Goal: Book appointment/travel/reservation

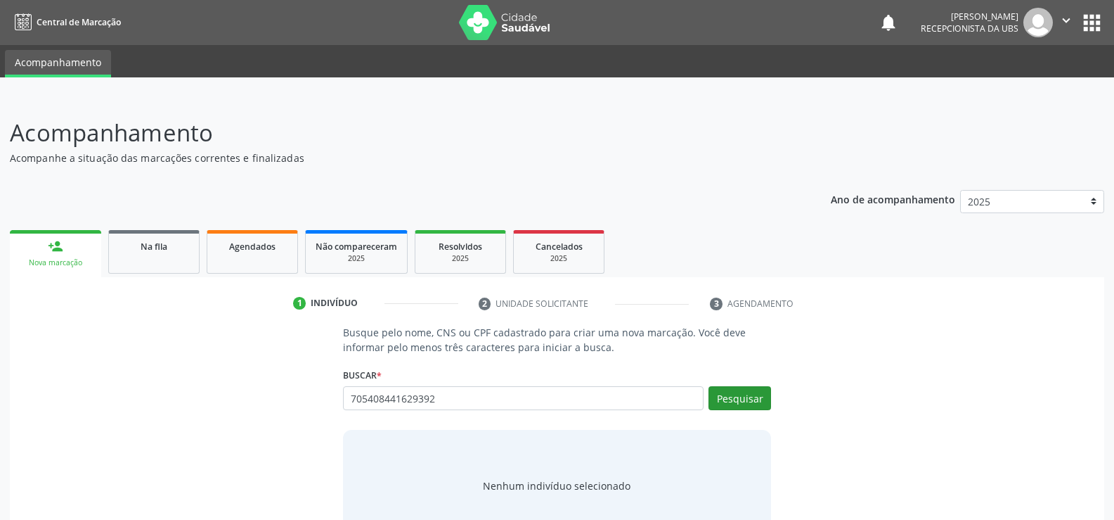
type input "705408441629392"
click at [745, 404] on button "Pesquisar" at bounding box center [740, 398] width 63 height 24
type input "705408441629392"
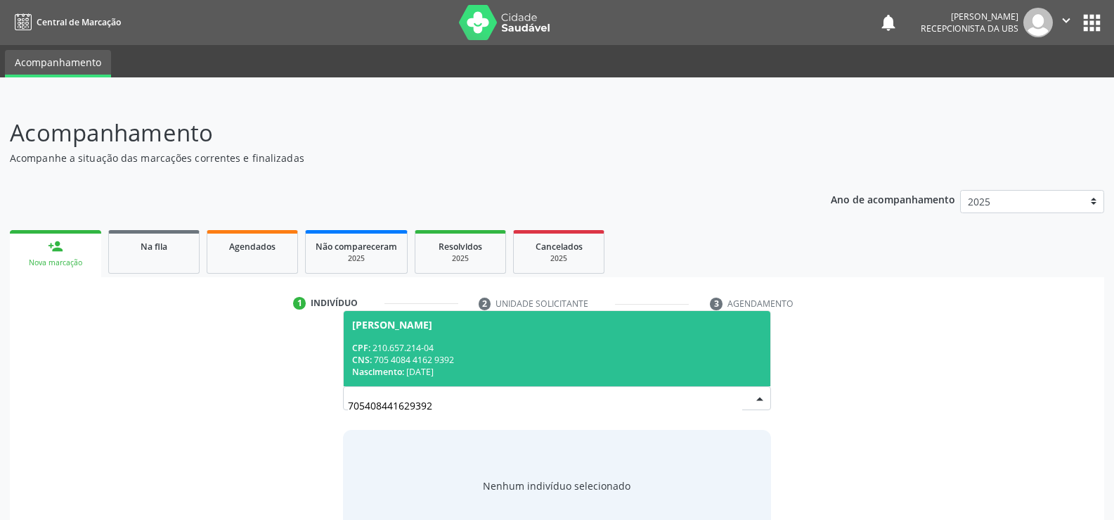
click at [538, 343] on div "CPF: 210.657.214-04" at bounding box center [557, 348] width 410 height 12
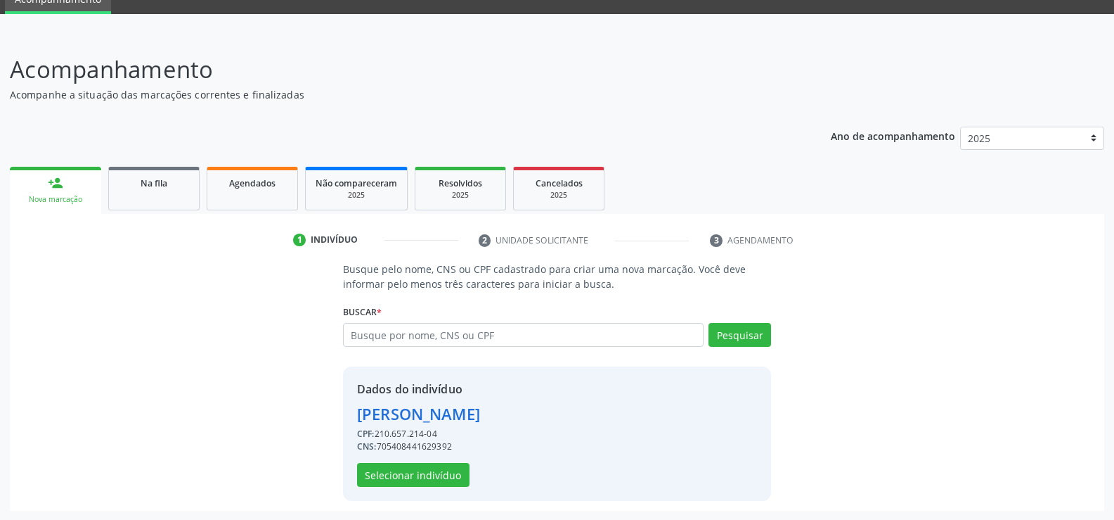
scroll to position [64, 0]
click at [443, 475] on button "Selecionar indivíduo" at bounding box center [413, 474] width 113 height 24
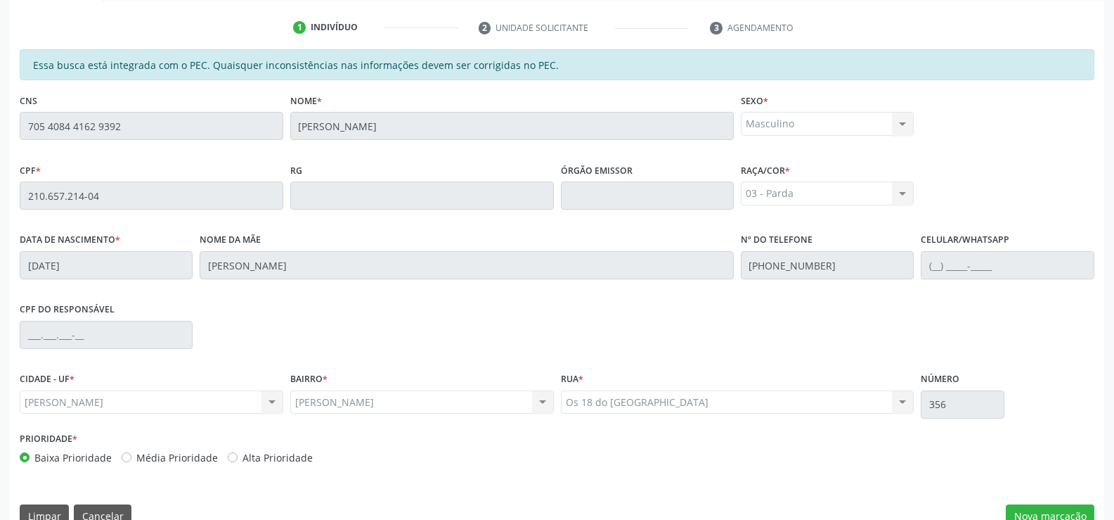
scroll to position [303, 0]
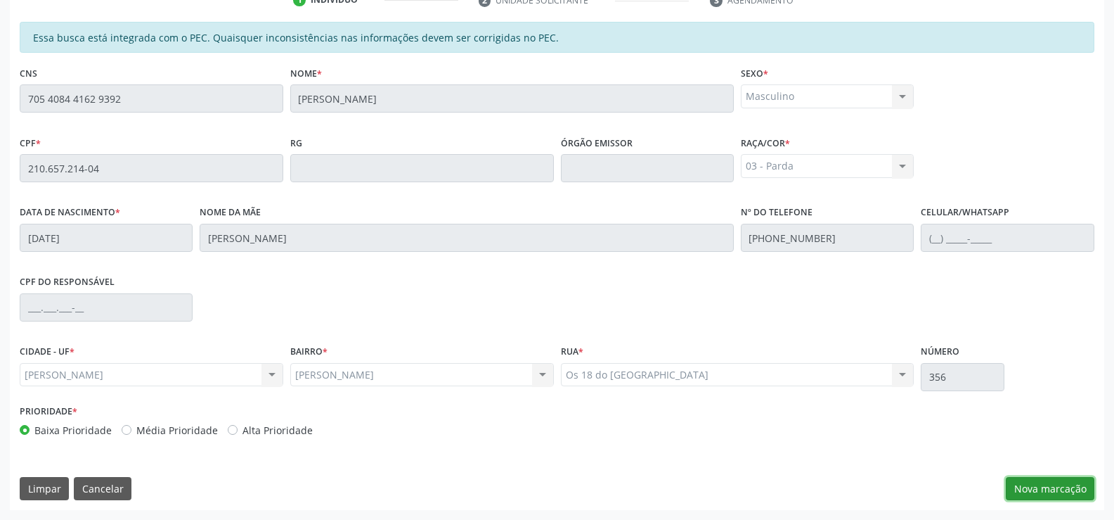
click at [1032, 491] on button "Nova marcação" at bounding box center [1050, 489] width 89 height 24
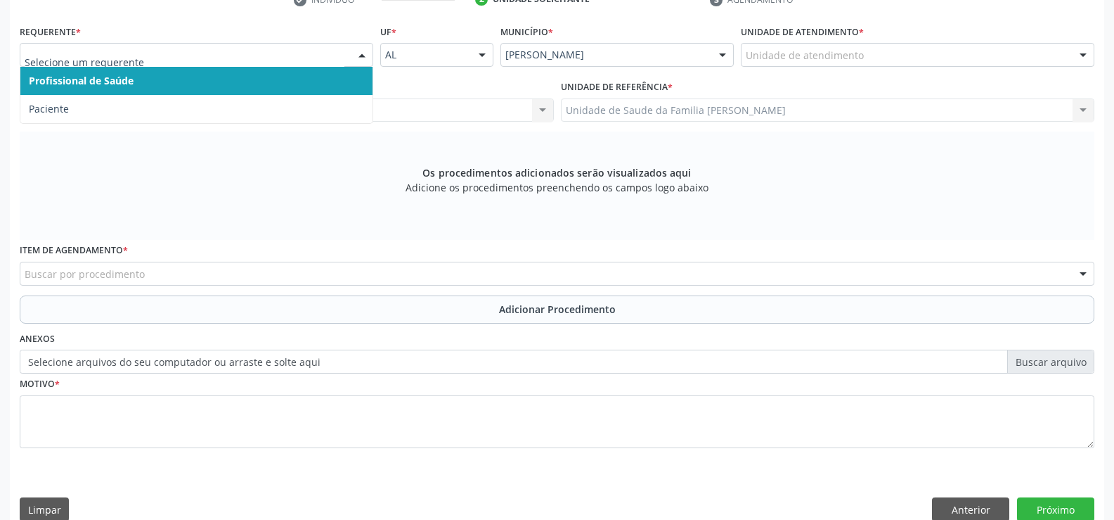
click at [361, 60] on div at bounding box center [362, 56] width 21 height 24
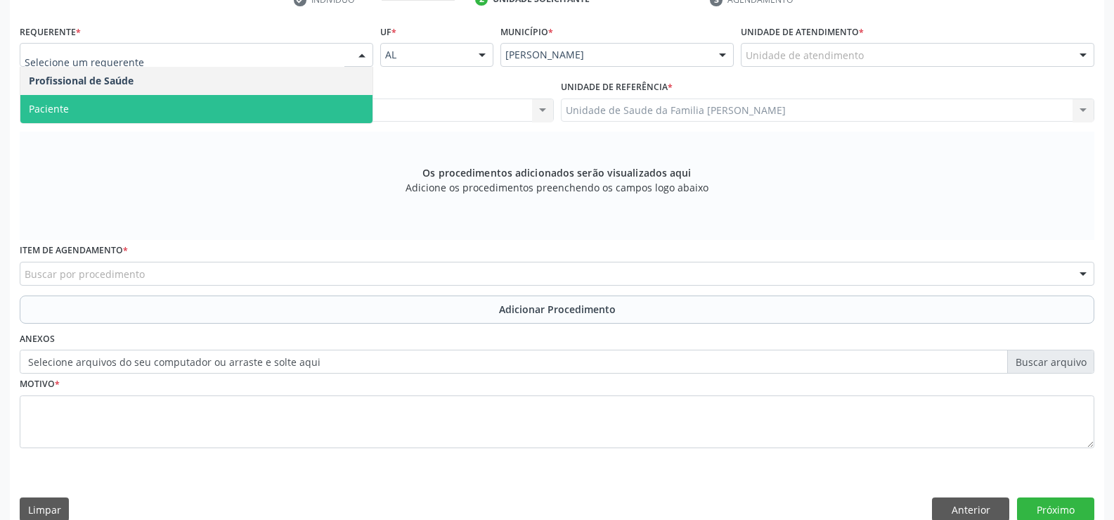
click at [329, 104] on span "Paciente" at bounding box center [196, 109] width 352 height 28
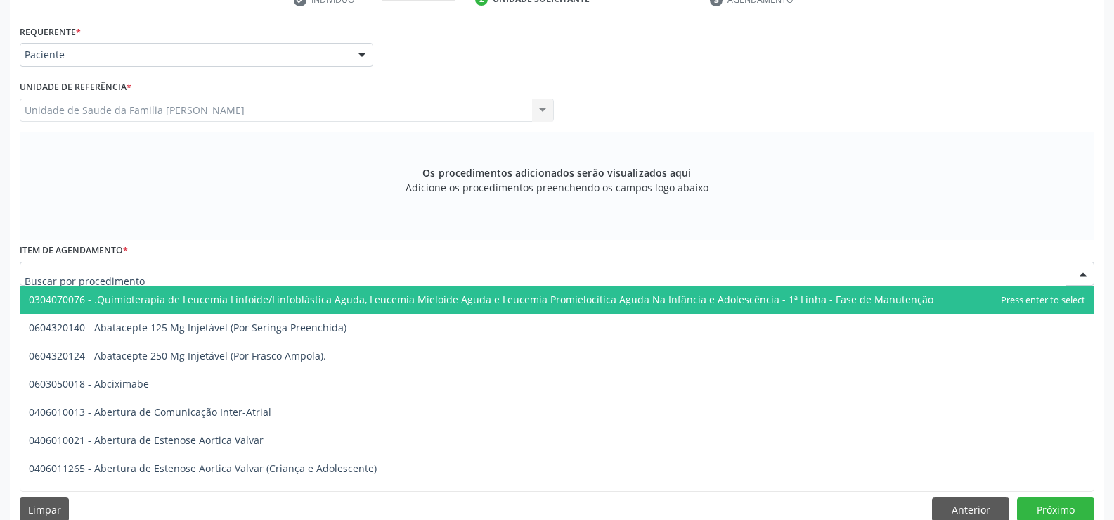
click at [347, 274] on div at bounding box center [557, 274] width 1075 height 24
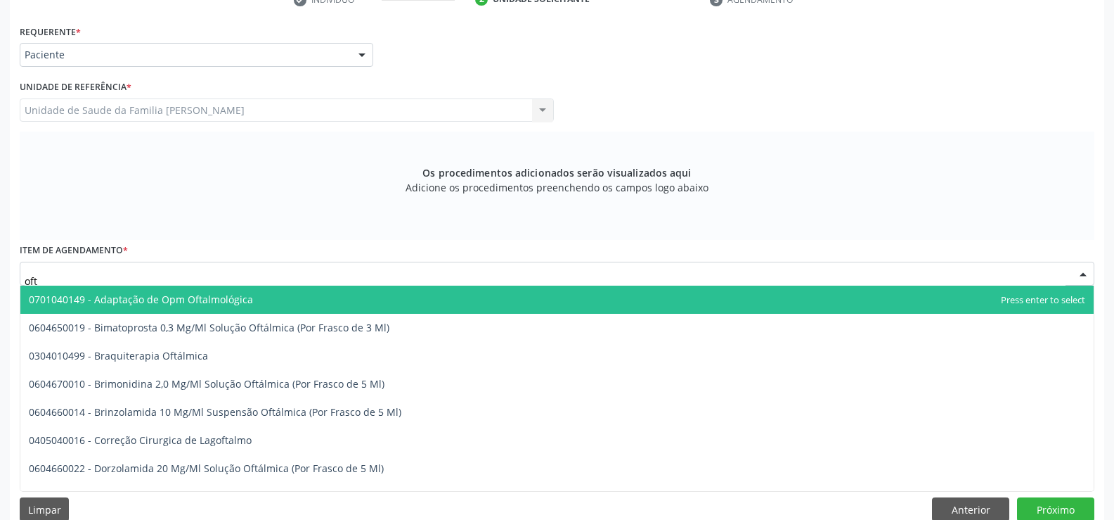
type input "ofta"
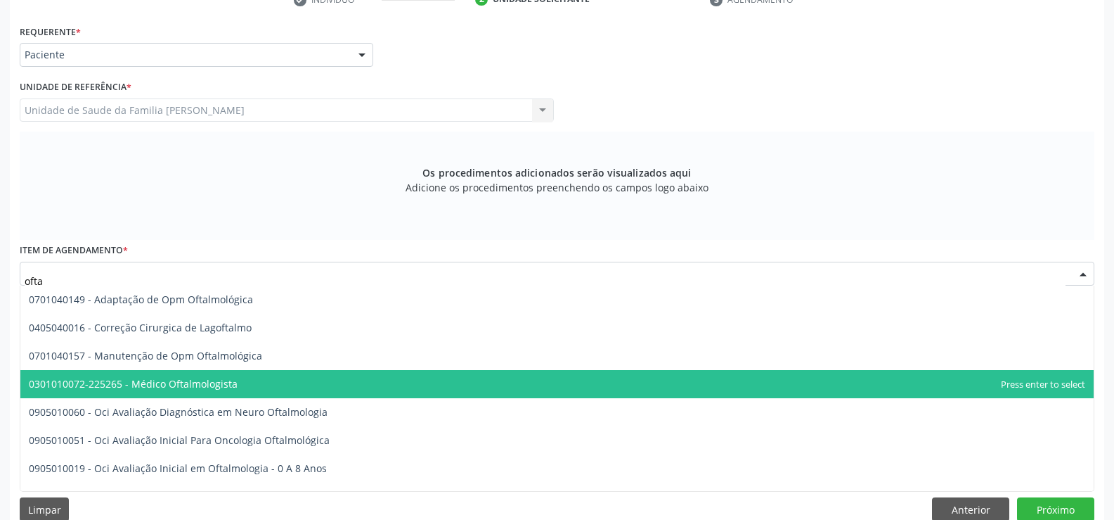
click at [248, 382] on span "0301010072-225265 - Médico Oftalmologista" at bounding box center [557, 384] width 1074 height 28
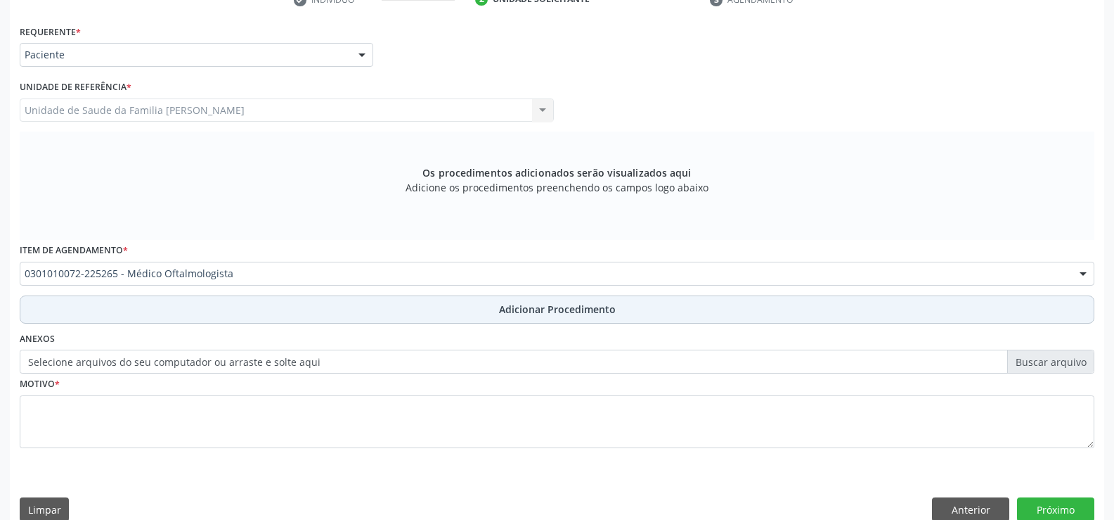
click at [543, 312] on span "Adicionar Procedimento" at bounding box center [557, 309] width 117 height 15
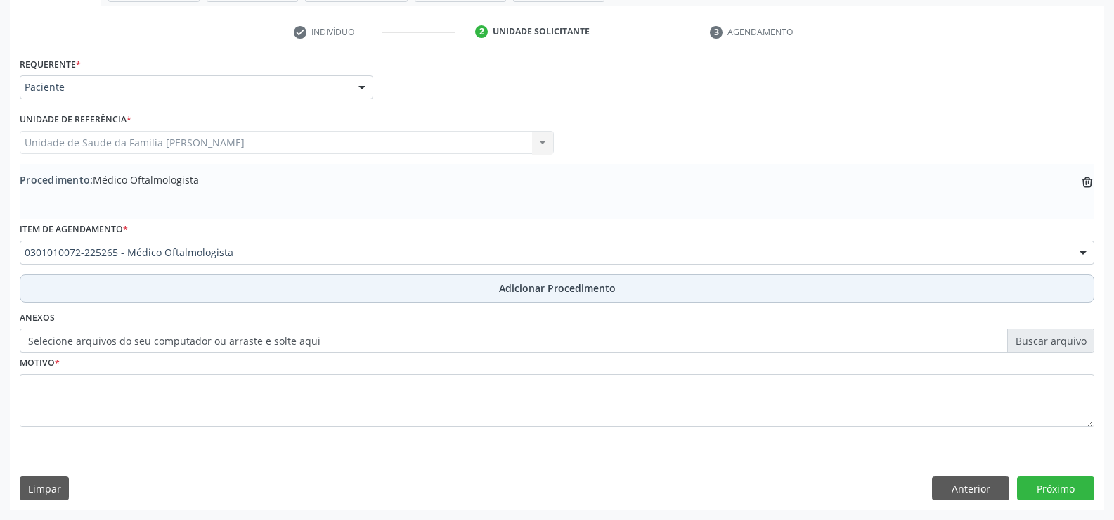
scroll to position [271, 0]
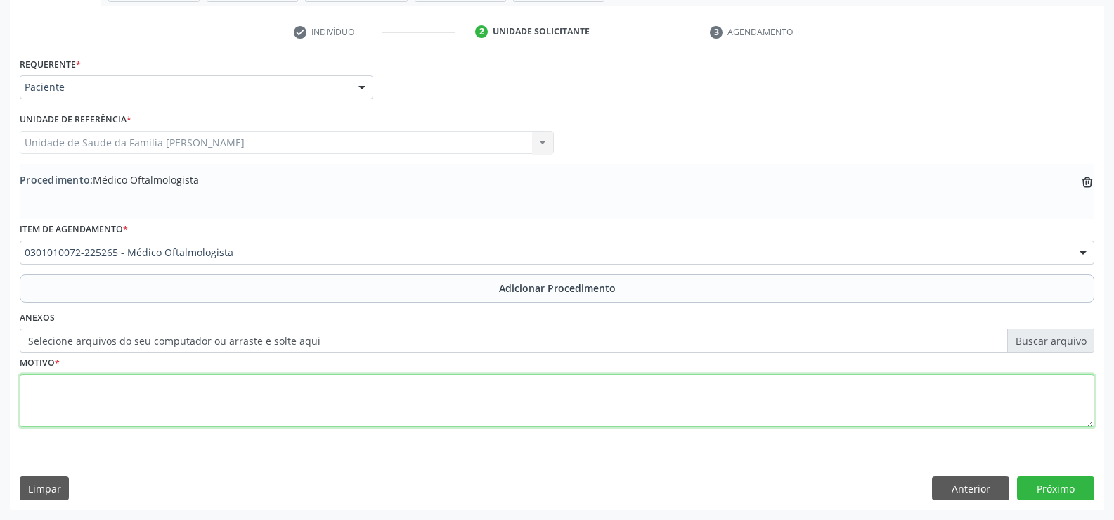
click at [378, 406] on textarea at bounding box center [557, 400] width 1075 height 53
type textarea "r"
type textarea "RETINOPATIA DIABÉTICA H360"
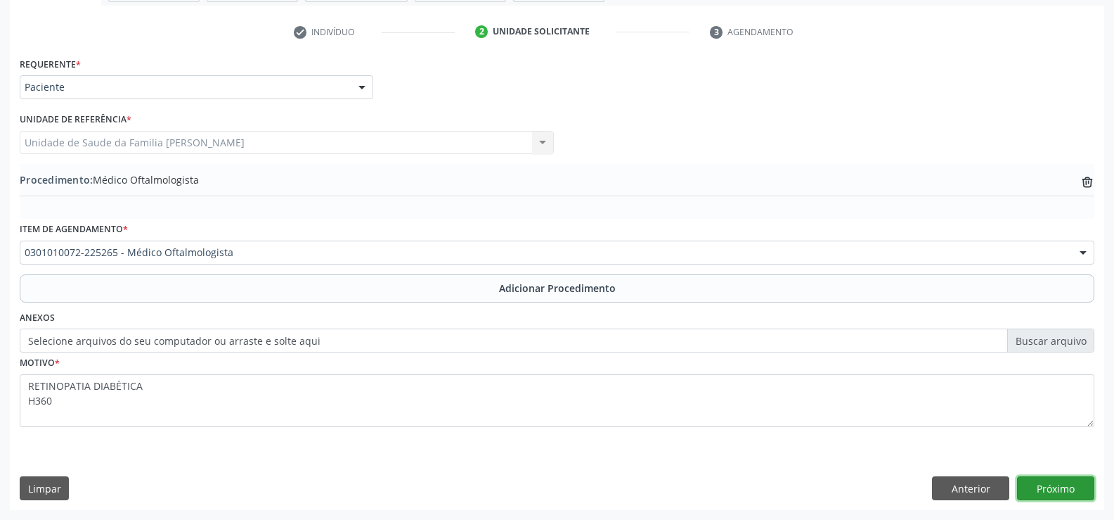
click at [1059, 489] on button "Próximo" at bounding box center [1055, 488] width 77 height 24
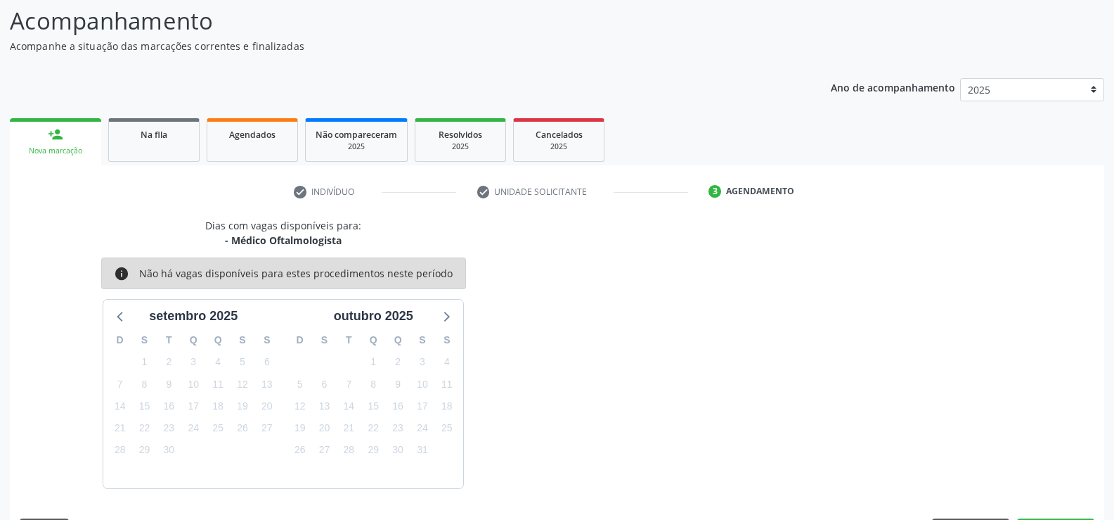
scroll to position [153, 0]
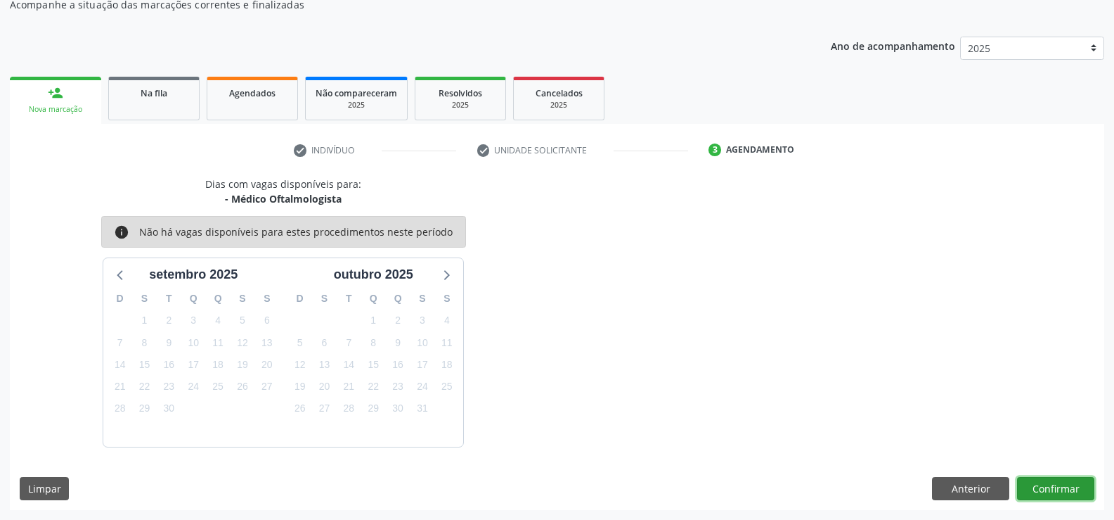
click at [1058, 489] on button "Confirmar" at bounding box center [1055, 489] width 77 height 24
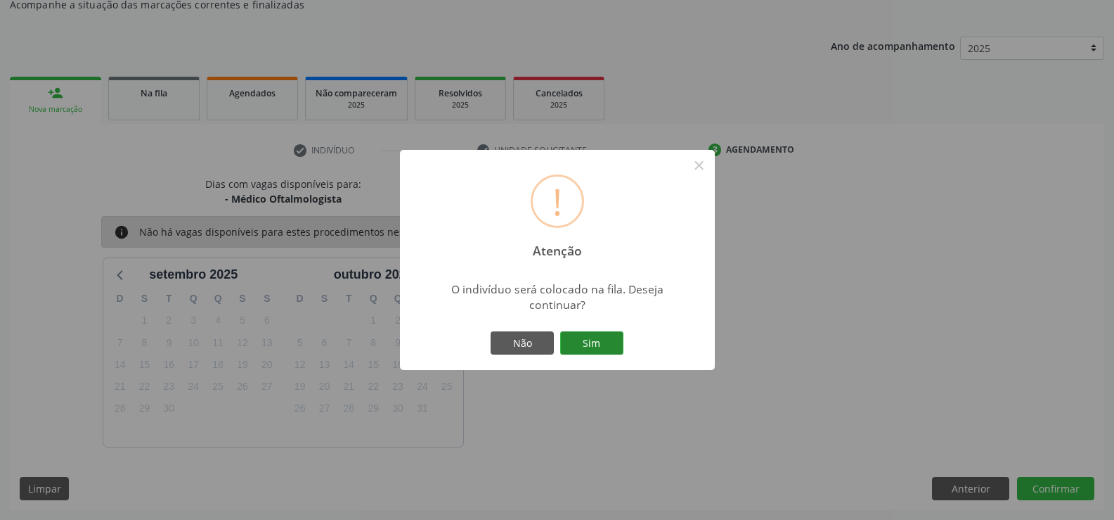
click at [596, 341] on button "Sim" at bounding box center [591, 343] width 63 height 24
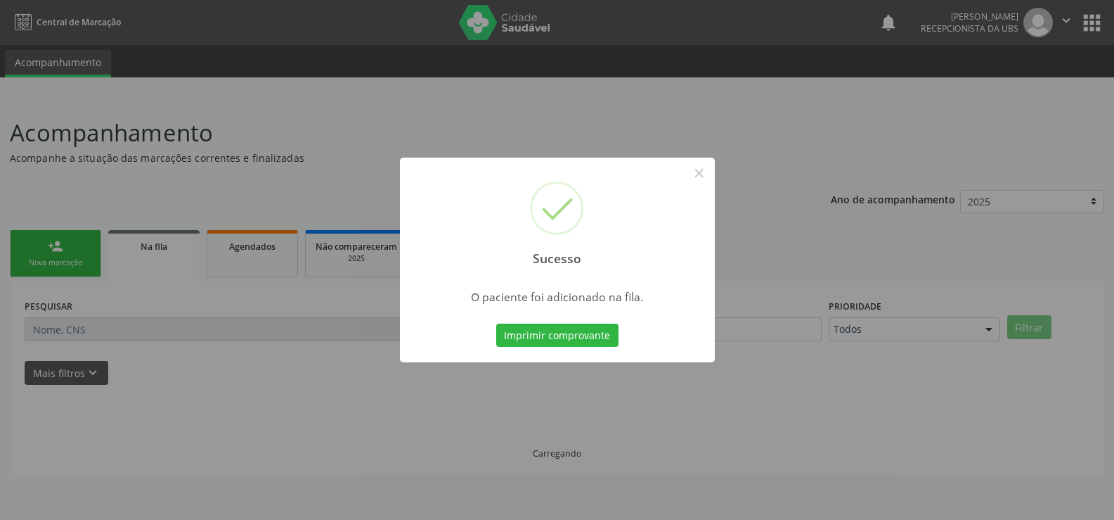
scroll to position [0, 0]
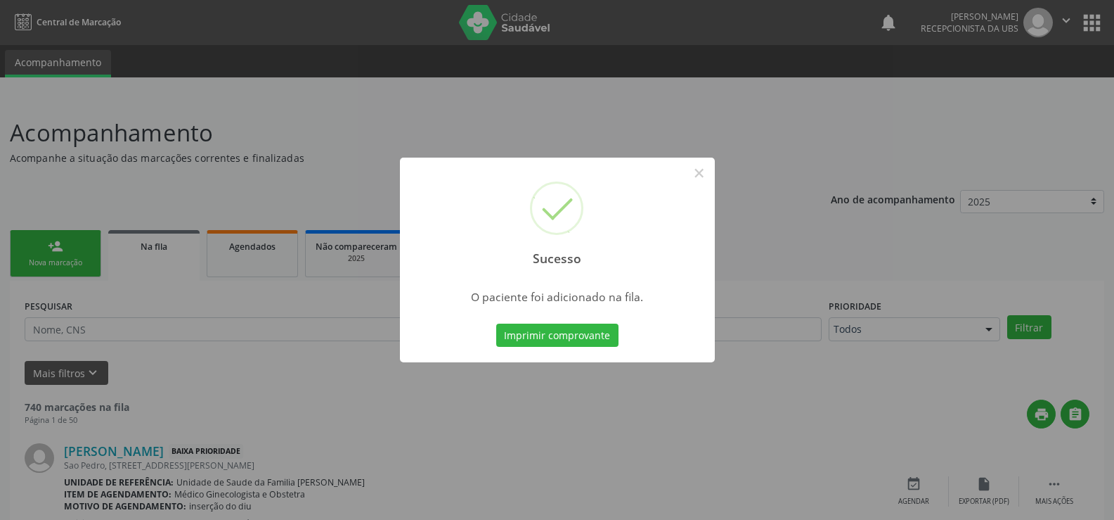
click at [596, 341] on button "Imprimir comprovante" at bounding box center [557, 335] width 122 height 24
